Goal: Find specific page/section: Find specific page/section

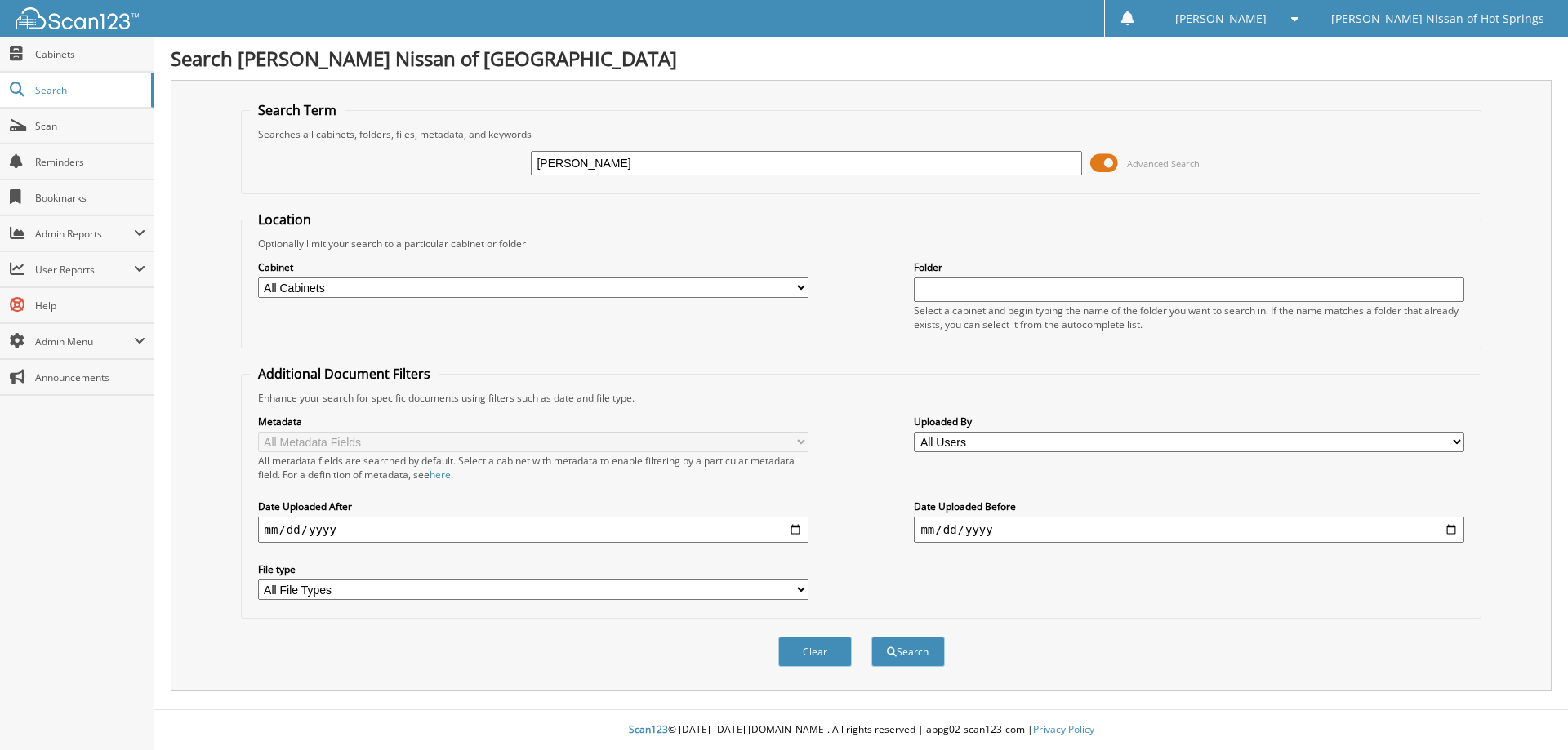
type input "[PERSON_NAME]"
click at [871, 636] on button "Search" at bounding box center [907, 651] width 74 height 30
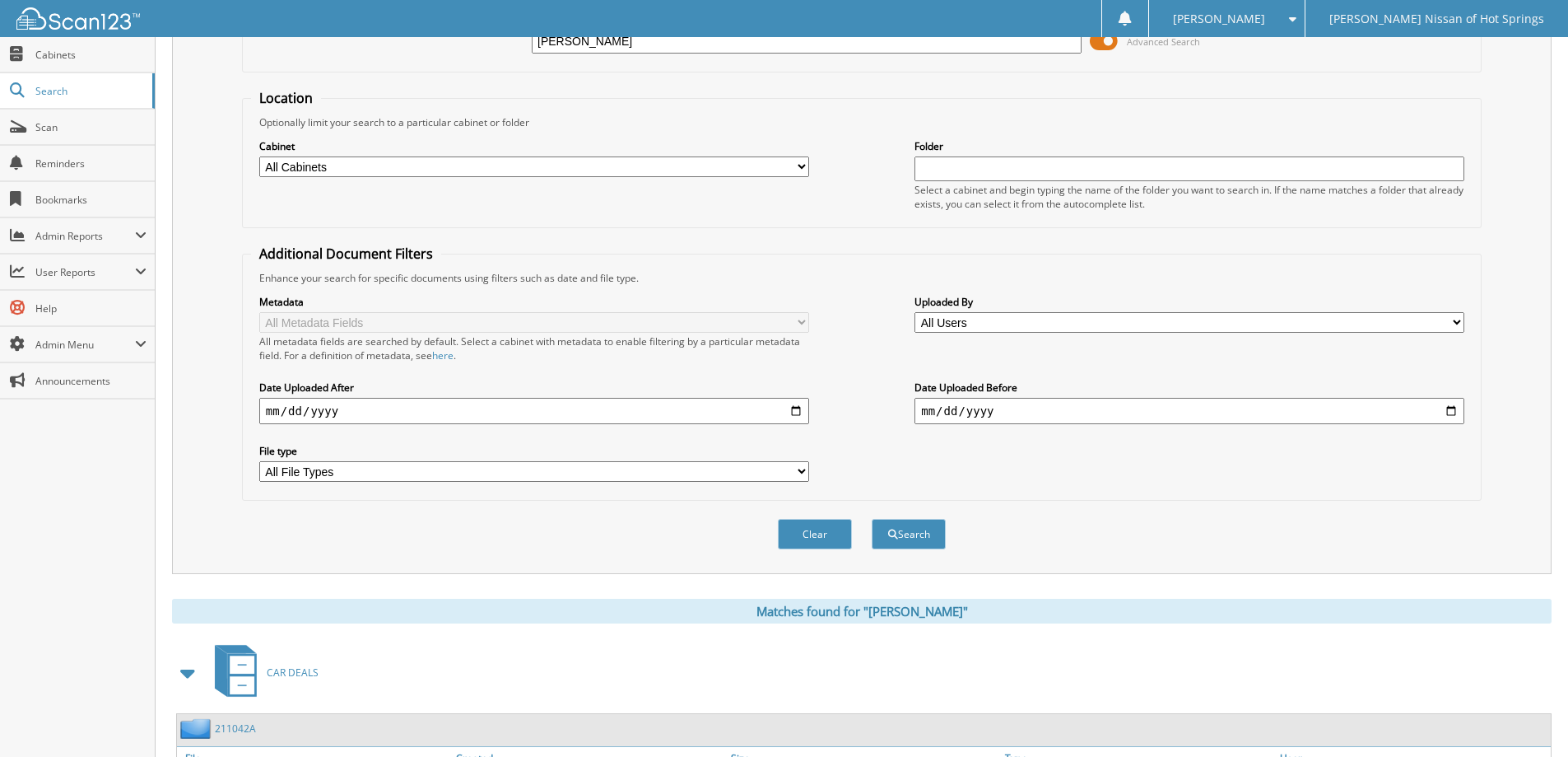
scroll to position [255, 0]
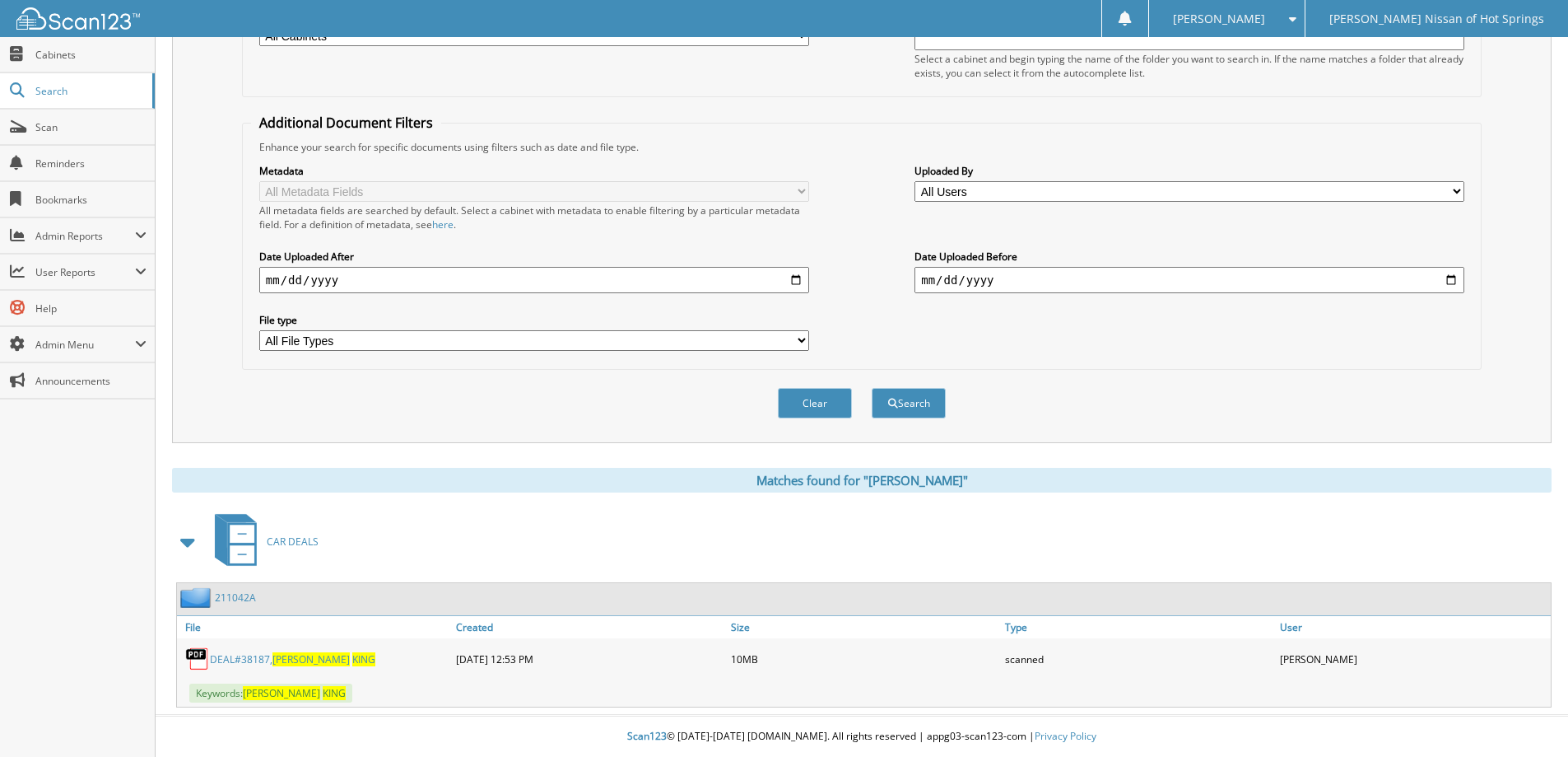
click at [306, 655] on span "[PERSON_NAME]" at bounding box center [312, 659] width 77 height 14
click at [74, 59] on span "Cabinets" at bounding box center [91, 55] width 111 height 14
